Goal: Information Seeking & Learning: Learn about a topic

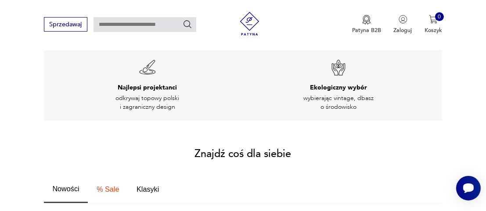
scroll to position [395, 0]
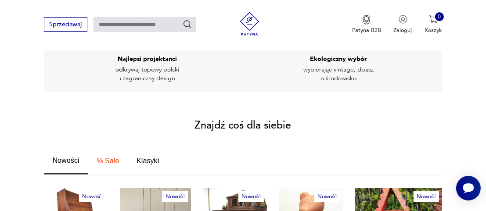
click at [72, 157] on span "Nowości" at bounding box center [65, 160] width 27 height 7
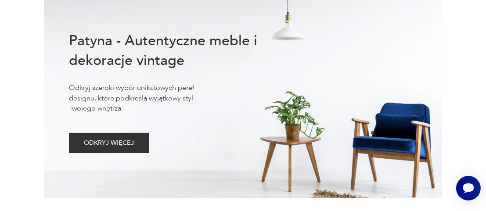
scroll to position [0, 0]
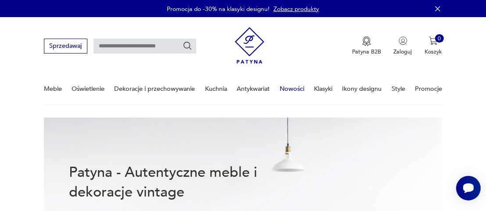
click at [285, 89] on link "Nowości" at bounding box center [292, 89] width 25 height 30
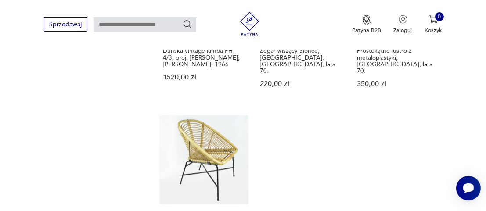
scroll to position [1082, 0]
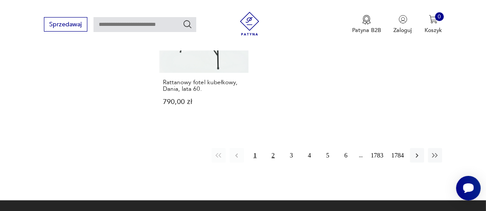
click at [274, 148] on button "2" at bounding box center [273, 155] width 14 height 14
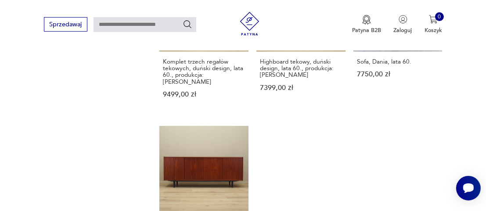
scroll to position [1061, 0]
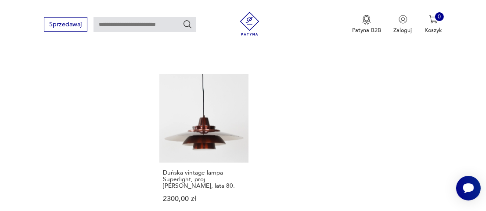
scroll to position [1061, 0]
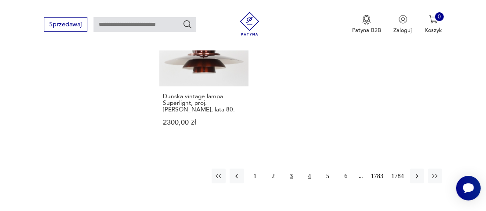
click at [310, 169] on button "4" at bounding box center [309, 176] width 14 height 14
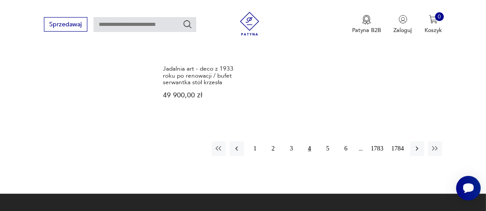
scroll to position [1149, 0]
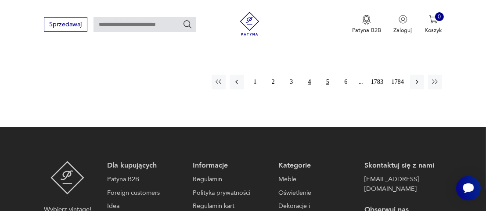
click at [328, 75] on button "5" at bounding box center [327, 82] width 14 height 14
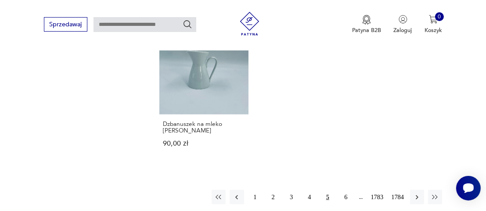
scroll to position [1061, 0]
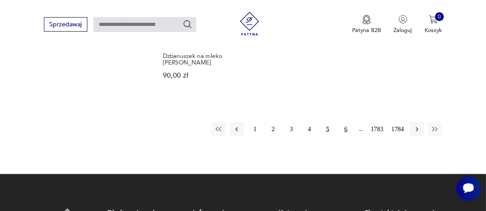
click at [348, 122] on button "6" at bounding box center [346, 129] width 14 height 14
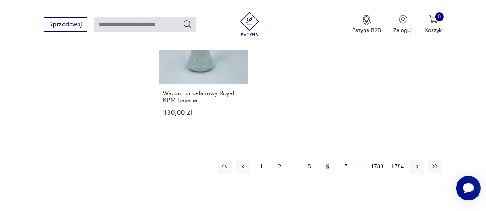
scroll to position [1061, 0]
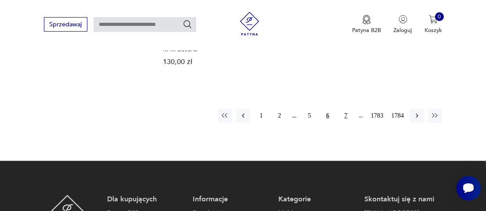
click at [346, 114] on button "7" at bounding box center [346, 116] width 14 height 14
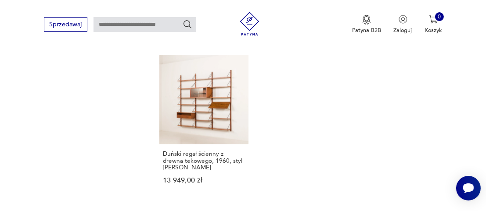
scroll to position [1105, 0]
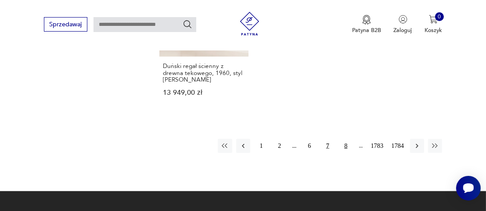
click at [344, 139] on button "8" at bounding box center [346, 146] width 14 height 14
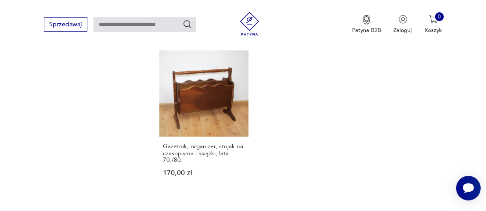
scroll to position [1105, 0]
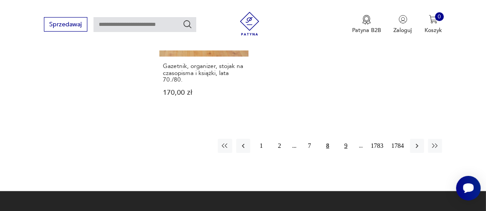
click at [346, 139] on button "9" at bounding box center [346, 146] width 14 height 14
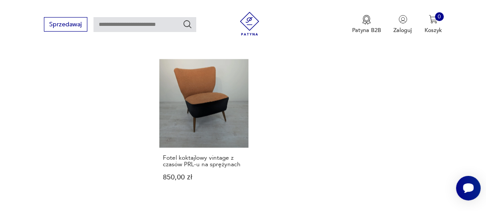
scroll to position [1061, 0]
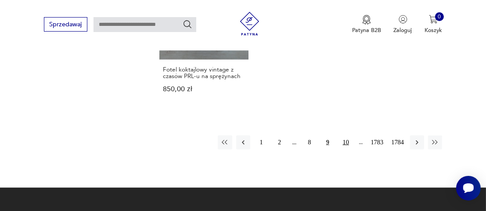
click at [352, 136] on button "10" at bounding box center [346, 143] width 14 height 14
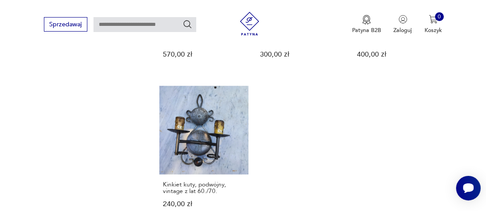
scroll to position [1105, 0]
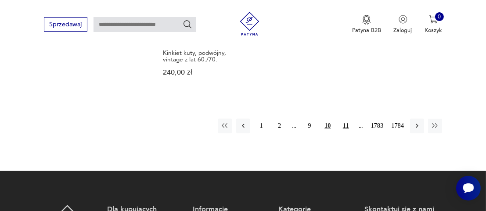
click at [345, 119] on button "11" at bounding box center [346, 126] width 14 height 14
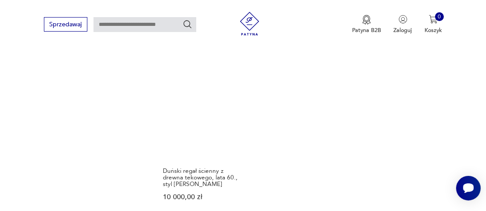
scroll to position [1061, 0]
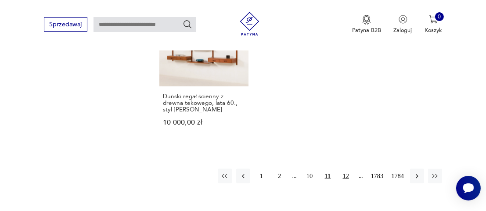
click at [345, 169] on button "12" at bounding box center [346, 176] width 14 height 14
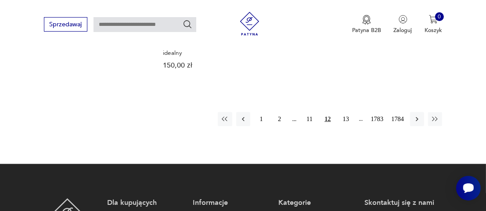
scroll to position [1149, 0]
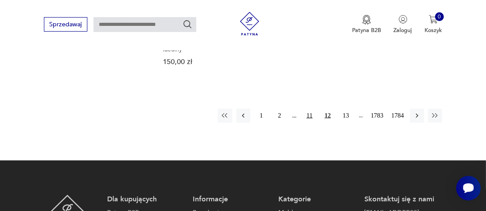
click at [309, 109] on button "11" at bounding box center [309, 116] width 14 height 14
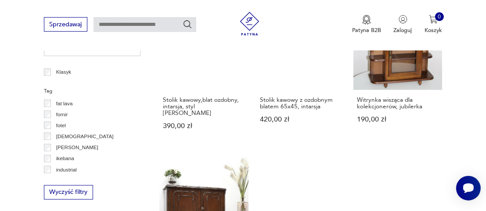
scroll to position [359, 0]
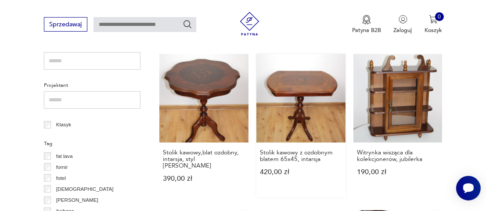
click at [288, 86] on link "Stolik kawowy z ozdobnym blatem 65x45, intarsja 420,00 zł" at bounding box center [300, 126] width 89 height 144
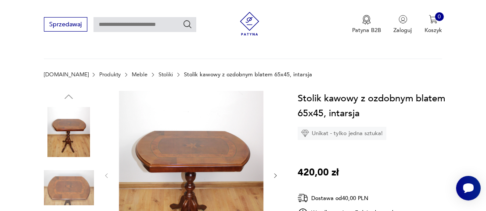
scroll to position [88, 0]
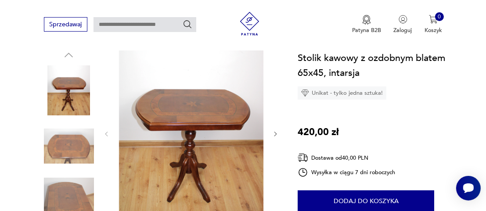
click at [65, 157] on img at bounding box center [69, 146] width 50 height 50
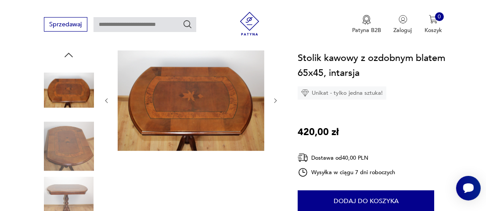
click at [275, 99] on icon "button" at bounding box center [275, 100] width 7 height 7
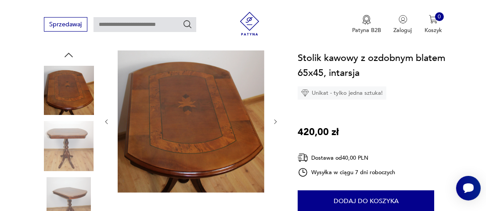
click at [275, 99] on div at bounding box center [191, 121] width 176 height 145
click at [275, 121] on icon "button" at bounding box center [275, 121] width 7 height 7
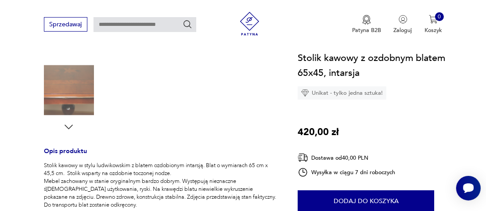
scroll to position [307, 0]
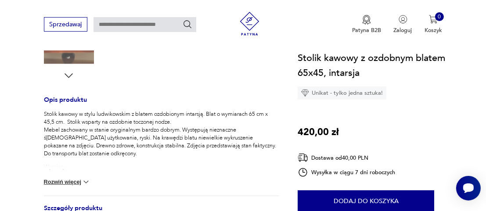
click at [66, 76] on icon "button" at bounding box center [69, 76] width 12 height 12
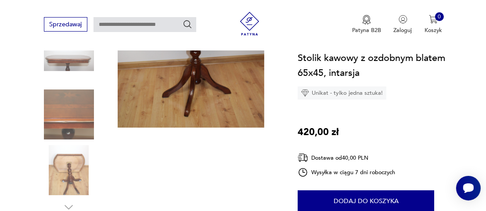
scroll to position [88, 0]
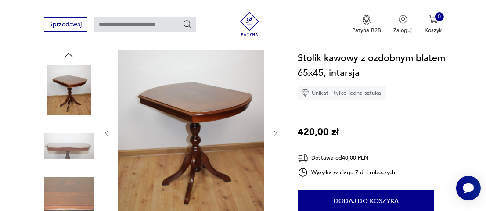
click at [275, 132] on icon "button" at bounding box center [275, 133] width 3 height 4
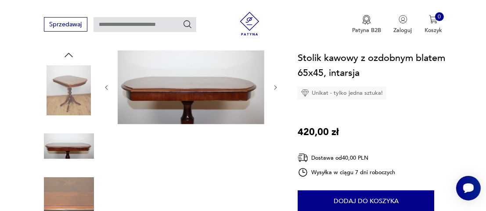
click at [275, 132] on div at bounding box center [191, 175] width 176 height 252
click at [276, 86] on icon "button" at bounding box center [275, 87] width 7 height 7
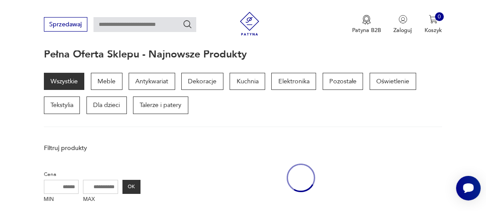
scroll to position [358, 0]
